Goal: Task Accomplishment & Management: Manage account settings

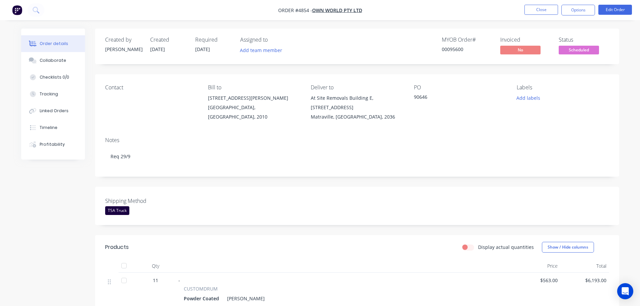
scroll to position [10, 0]
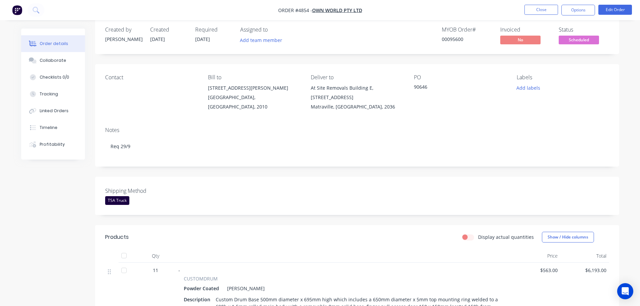
click at [16, 9] on img "button" at bounding box center [17, 10] width 10 height 10
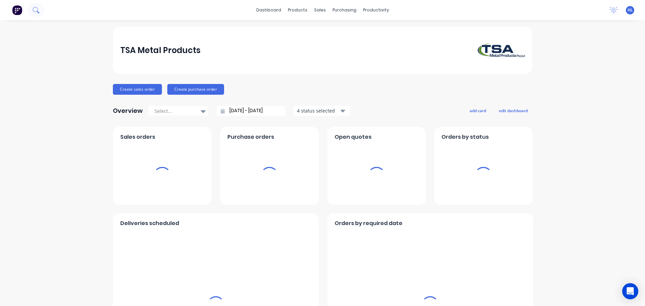
click at [35, 9] on icon at bounding box center [36, 10] width 6 height 6
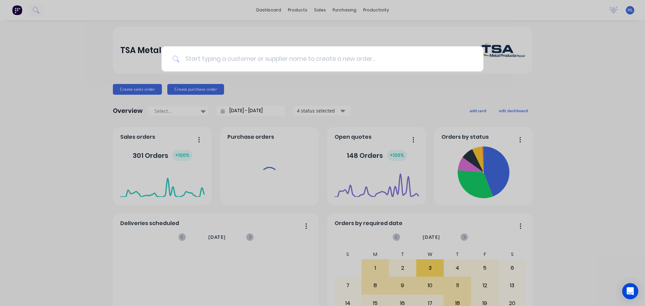
click at [220, 62] on input at bounding box center [326, 58] width 293 height 25
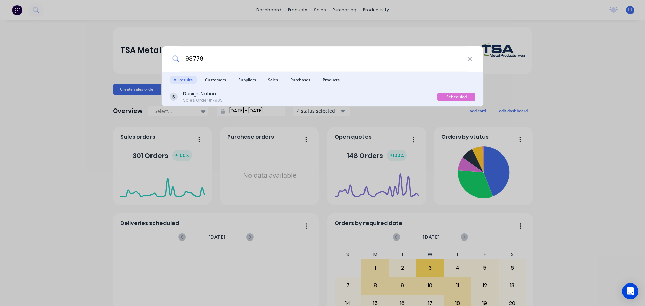
type input "98776"
click at [228, 101] on div "Design Nation Sales Order #7905" at bounding box center [304, 96] width 268 height 13
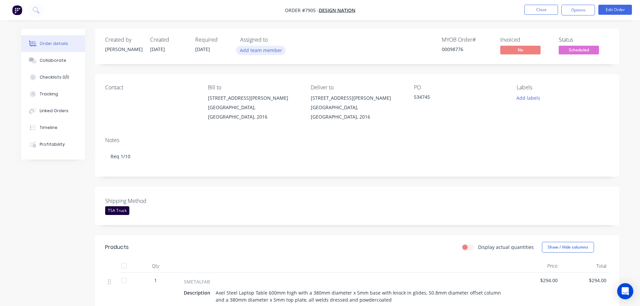
click at [259, 53] on button "Add team member" at bounding box center [260, 50] width 49 height 9
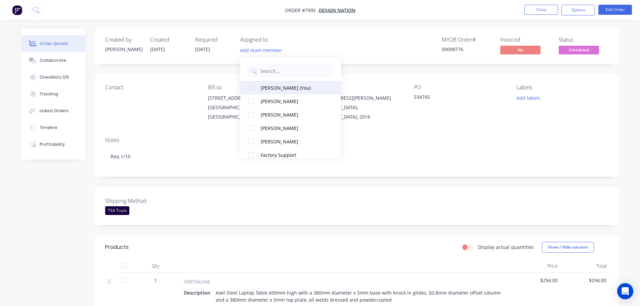
click at [252, 88] on div at bounding box center [251, 87] width 13 height 13
click at [53, 223] on div "Created by Allisa Created 01/09/25 Required 29/09/25 Assigned to HL MYOB Order …" at bounding box center [320, 265] width 598 height 473
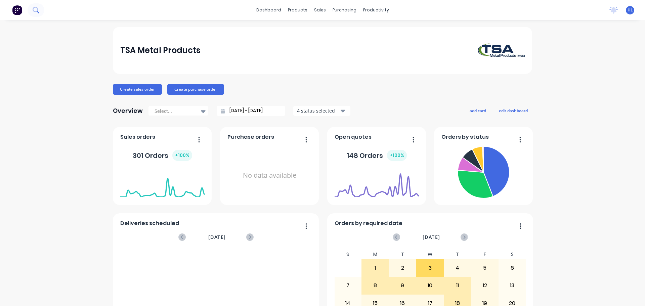
click at [37, 9] on icon at bounding box center [35, 9] width 5 height 5
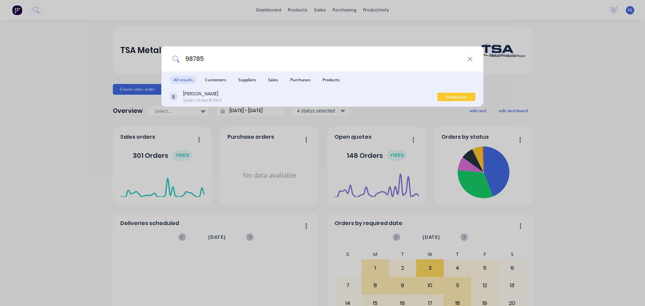
type input "98785"
click at [223, 95] on div "[PERSON_NAME] Sales Order #7914" at bounding box center [304, 96] width 268 height 13
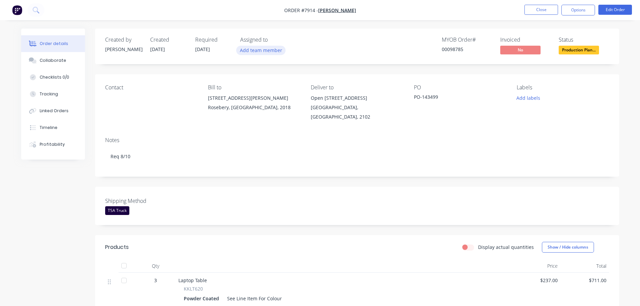
click at [258, 52] on button "Add team member" at bounding box center [260, 50] width 49 height 9
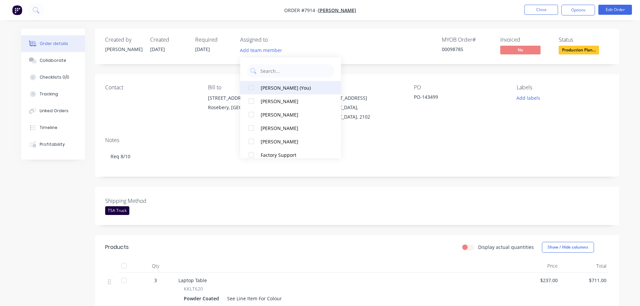
click at [253, 86] on div at bounding box center [251, 87] width 13 height 13
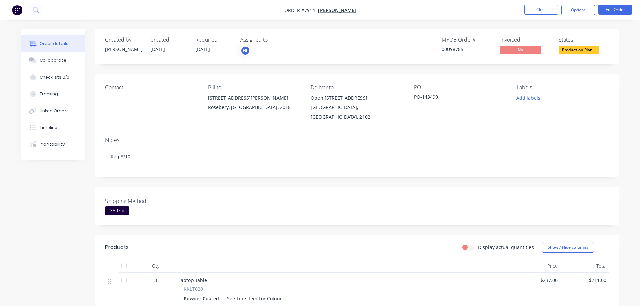
click at [376, 45] on div "MYOB Order # 00098785 Invoiced No Status Production Plan..." at bounding box center [458, 46] width 302 height 19
